Goal: Find specific page/section: Find specific page/section

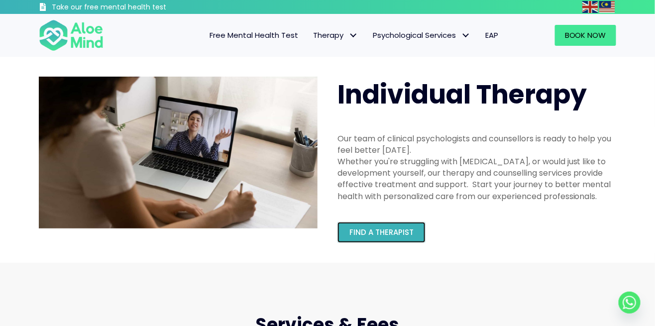
click at [399, 233] on span "Find a therapist" at bounding box center [381, 232] width 64 height 10
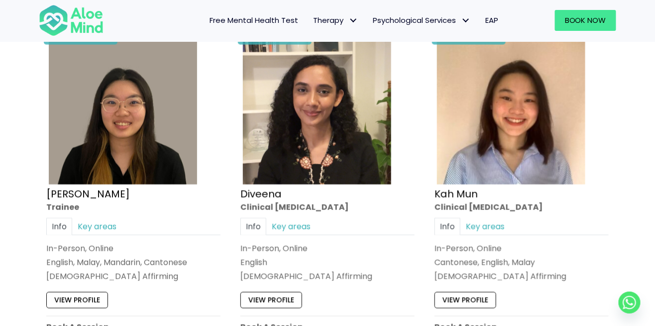
scroll to position [517, 0]
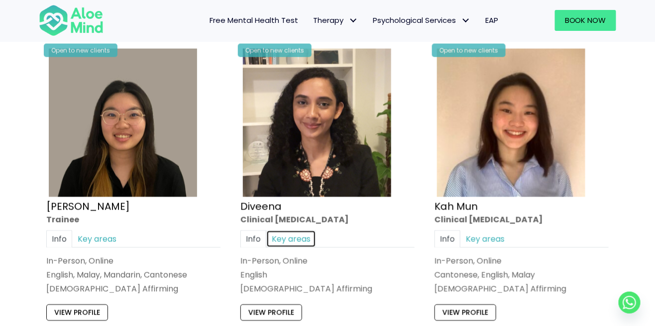
click at [283, 239] on link "Key areas" at bounding box center [291, 238] width 50 height 17
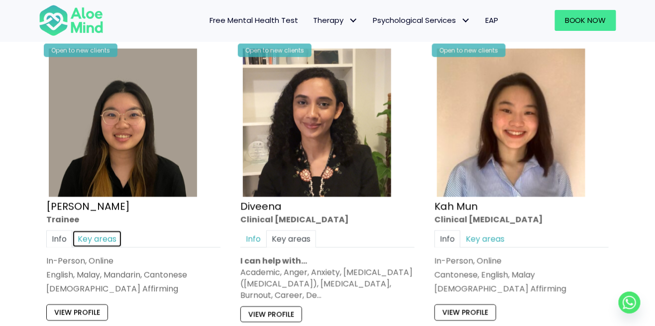
click at [106, 242] on link "Key areas" at bounding box center [97, 238] width 50 height 17
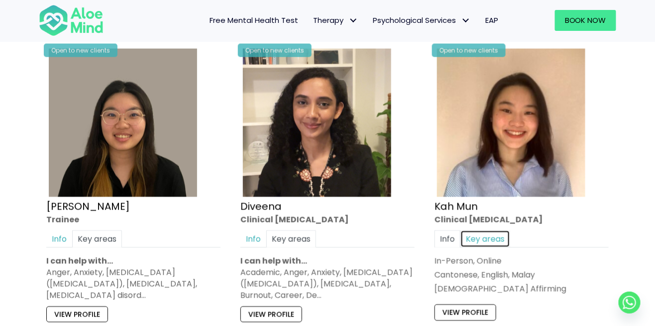
click at [498, 245] on link "Key areas" at bounding box center [485, 238] width 50 height 17
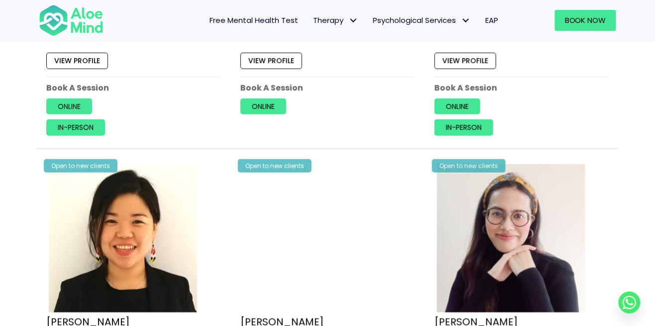
scroll to position [1608, 0]
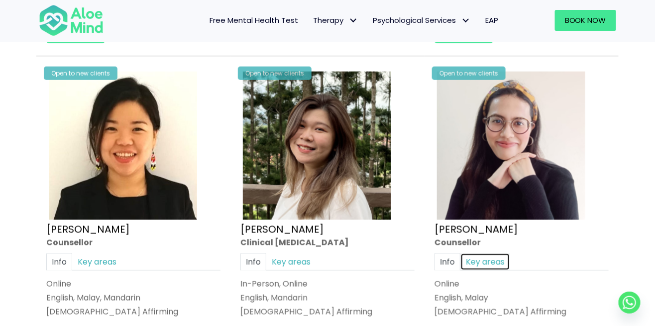
click at [495, 258] on link "Key areas" at bounding box center [485, 261] width 50 height 17
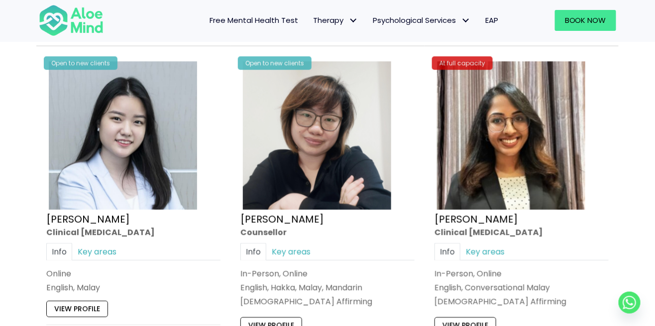
scroll to position [3082, 0]
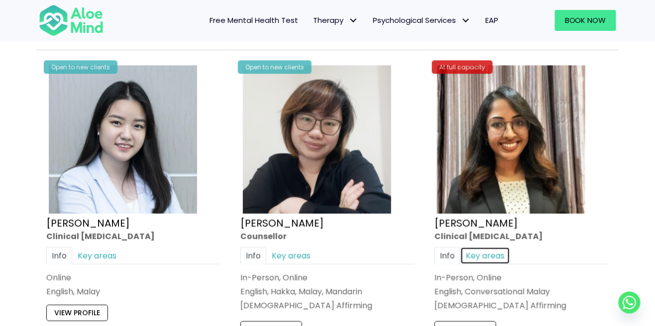
click at [495, 253] on link "Key areas" at bounding box center [485, 255] width 50 height 17
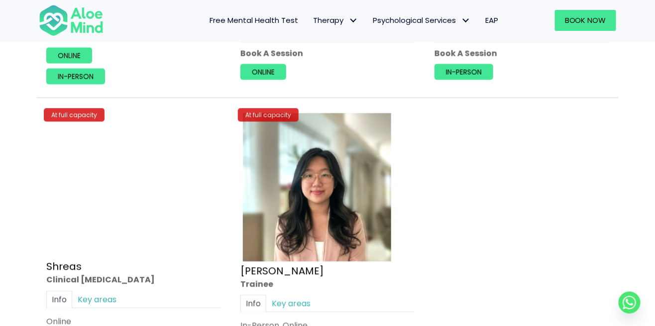
scroll to position [4134, 0]
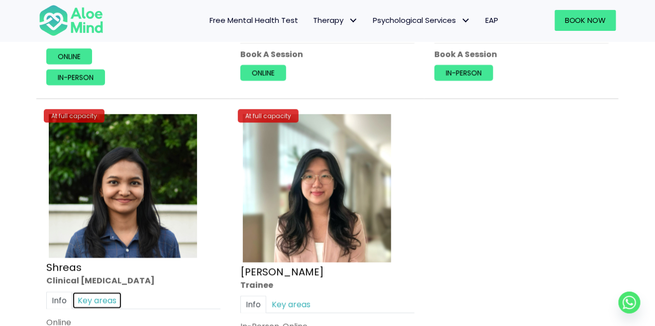
click at [105, 291] on link "Key areas" at bounding box center [97, 299] width 50 height 17
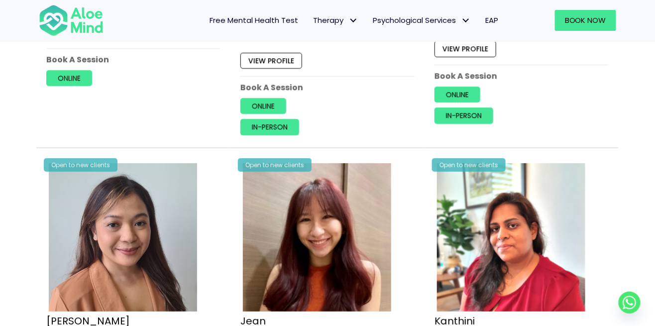
scroll to position [0, 0]
